Goal: Information Seeking & Learning: Learn about a topic

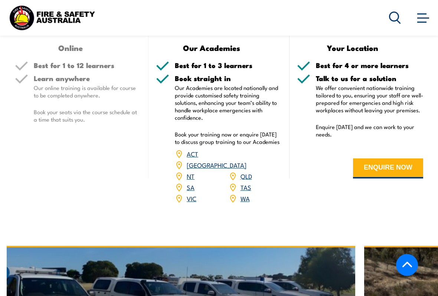
scroll to position [938, 0]
click at [250, 172] on link "QLD" at bounding box center [247, 176] width 12 height 9
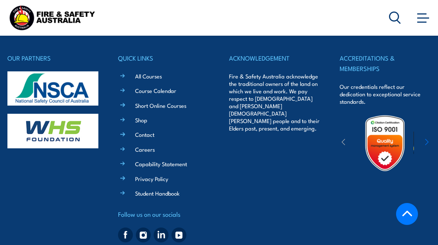
scroll to position [1639, 0]
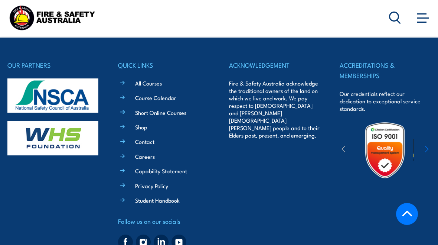
click at [282, 175] on div "ACKNOWLEDGEMENT Fire & Safety Australia acknowledge the traditional owners of t…" at bounding box center [274, 156] width 91 height 192
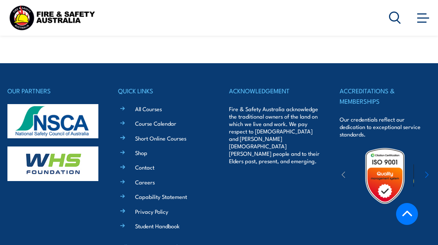
scroll to position [1607, 0]
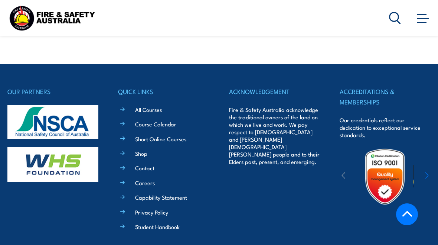
click at [161, 134] on link "Short Online Courses" at bounding box center [160, 138] width 51 height 8
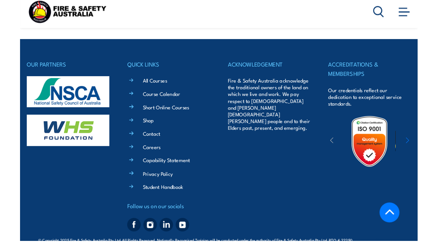
scroll to position [1634, 0]
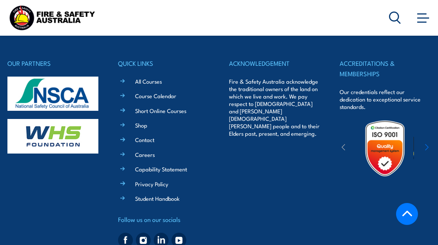
click at [155, 77] on link "All Courses" at bounding box center [148, 81] width 27 height 8
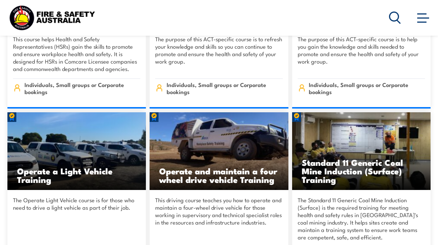
scroll to position [3321, 0]
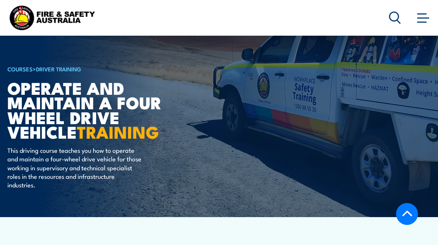
scroll to position [959, 0]
